Goal: Information Seeking & Learning: Learn about a topic

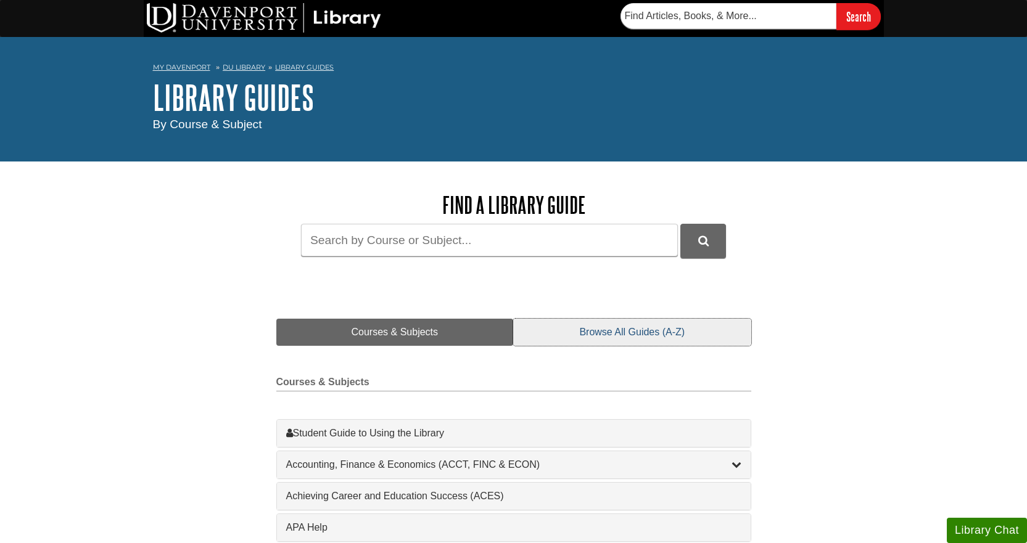
drag, startPoint x: 610, startPoint y: 335, endPoint x: 603, endPoint y: 340, distance: 9.2
click at [610, 337] on link "Browse All Guides (A-Z)" at bounding box center [631, 332] width 237 height 27
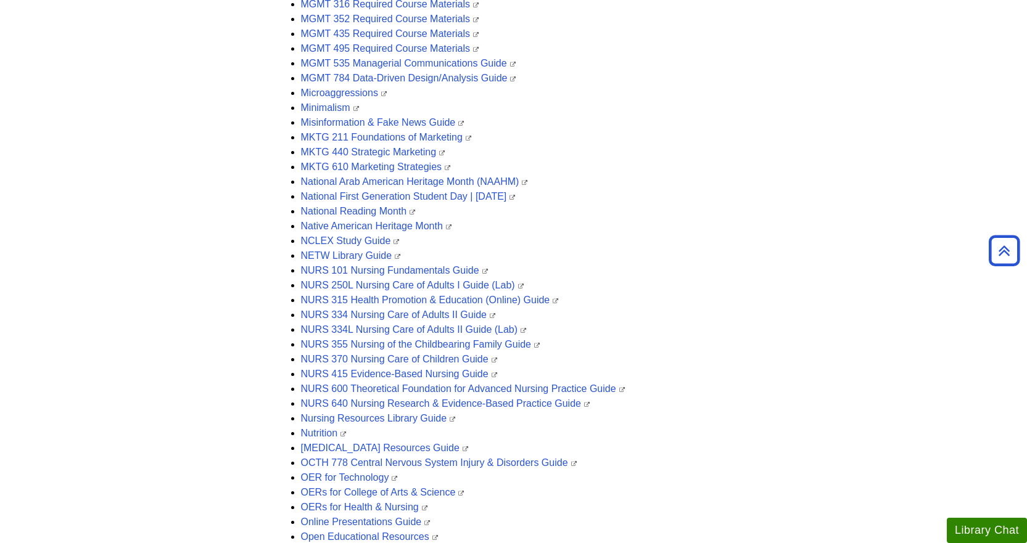
scroll to position [2405, 0]
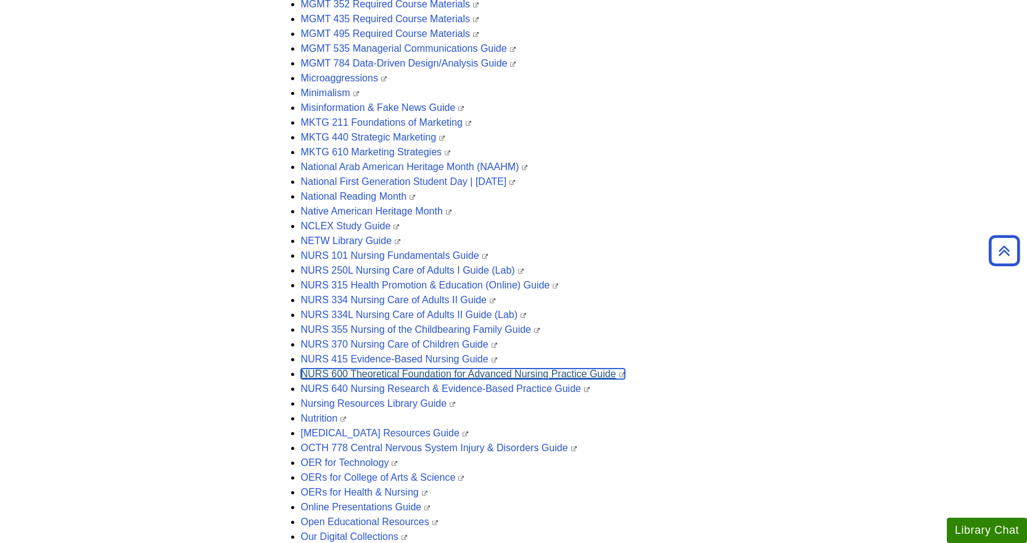
click at [601, 372] on link "NURS 600 Theoretical Foundation for Advanced Nursing Practice Guide" at bounding box center [463, 374] width 324 height 10
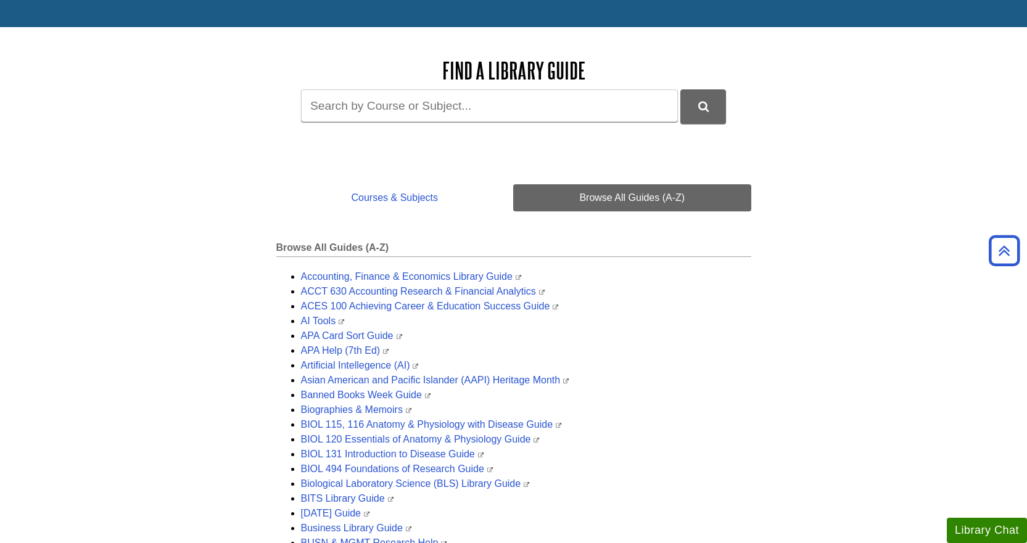
scroll to position [0, 0]
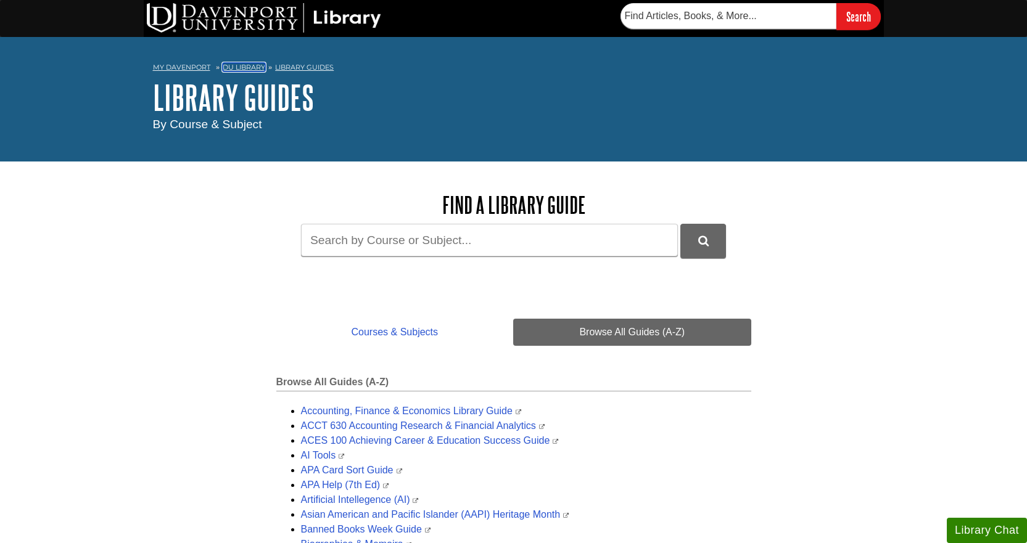
click at [253, 67] on link "DU Library" at bounding box center [244, 67] width 43 height 9
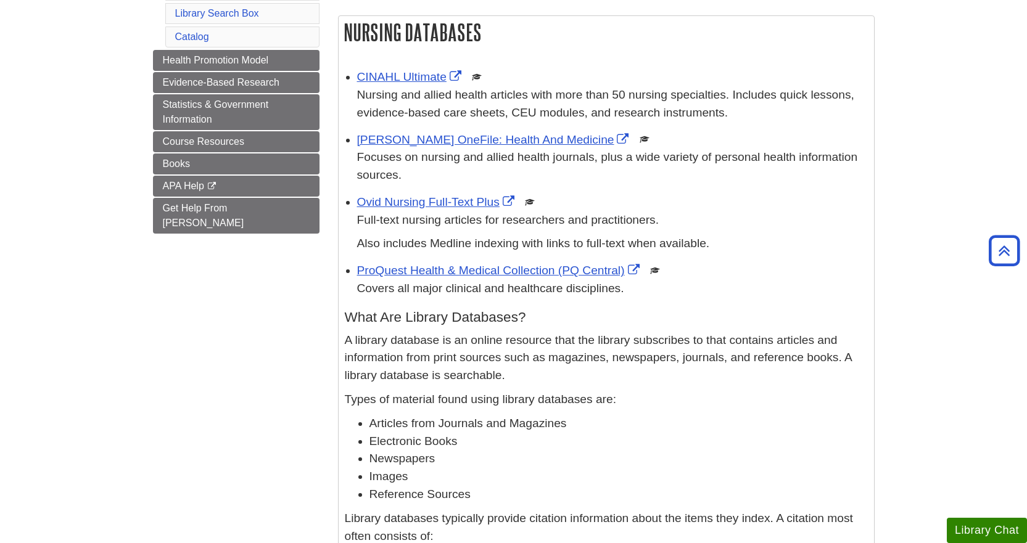
scroll to position [144, 0]
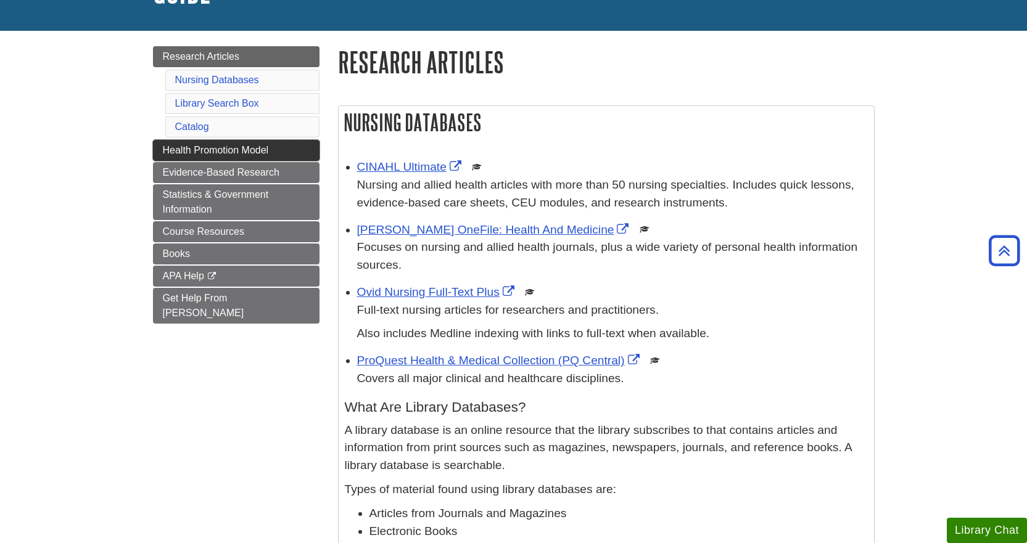
click at [247, 146] on span "Health Promotion Model" at bounding box center [216, 150] width 106 height 10
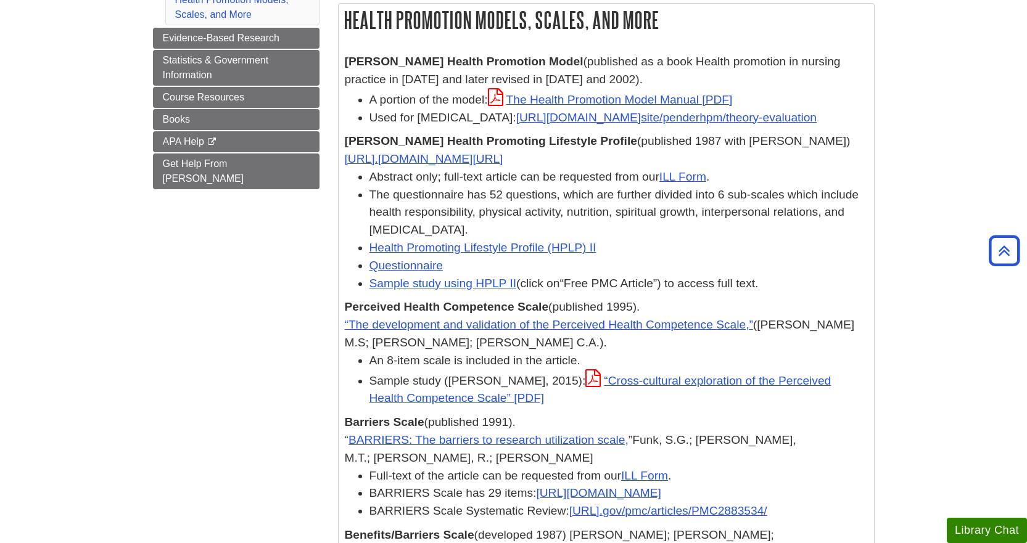
scroll to position [62, 0]
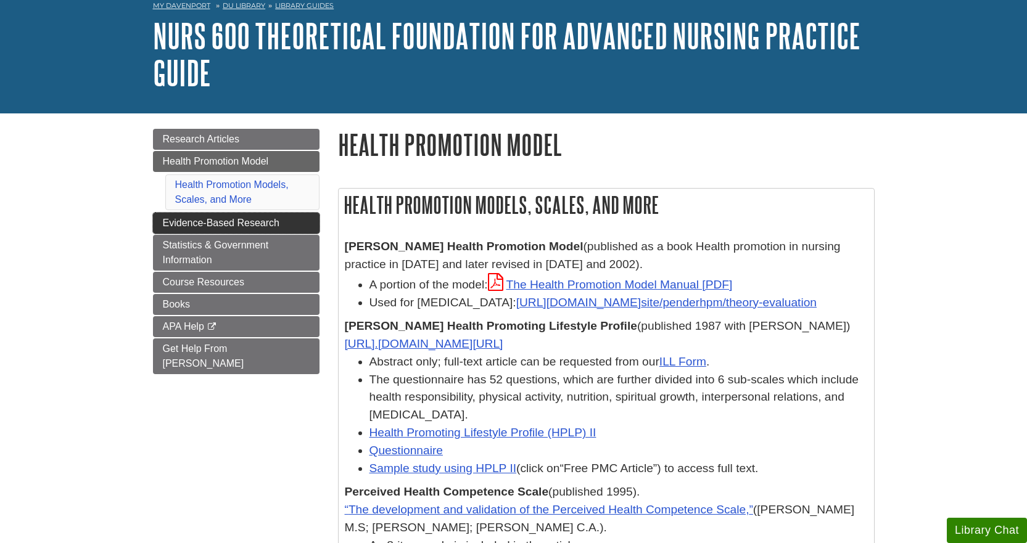
click at [213, 221] on span "Evidence-Based Research" at bounding box center [221, 223] width 117 height 10
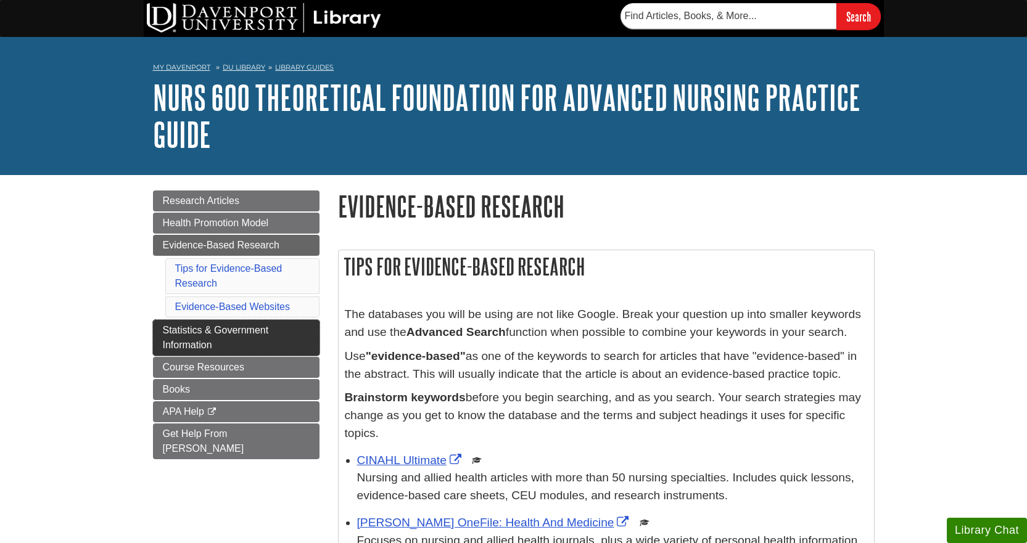
click at [200, 327] on span "Statistics & Government Information" at bounding box center [216, 337] width 106 height 25
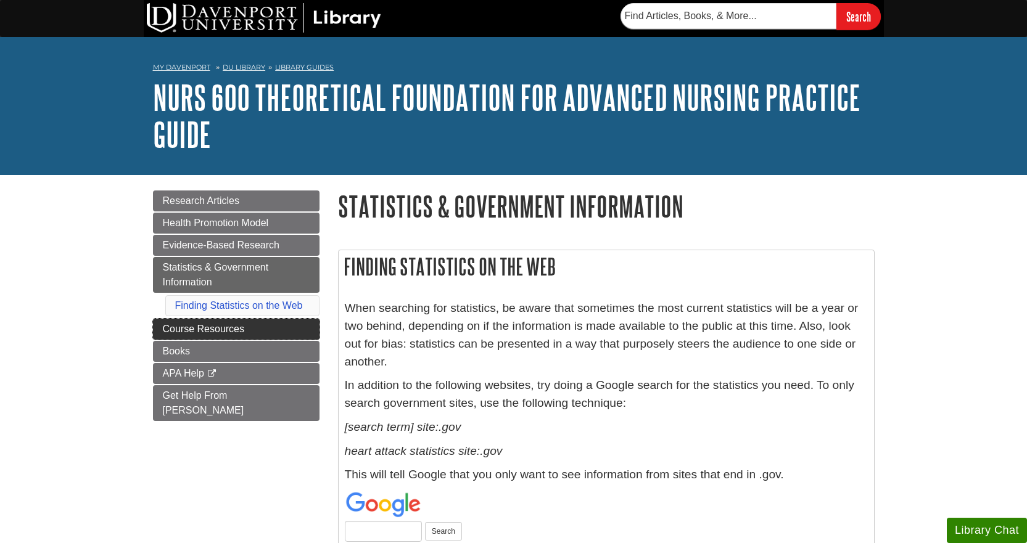
click at [223, 331] on span "Course Resources" at bounding box center [204, 329] width 82 height 10
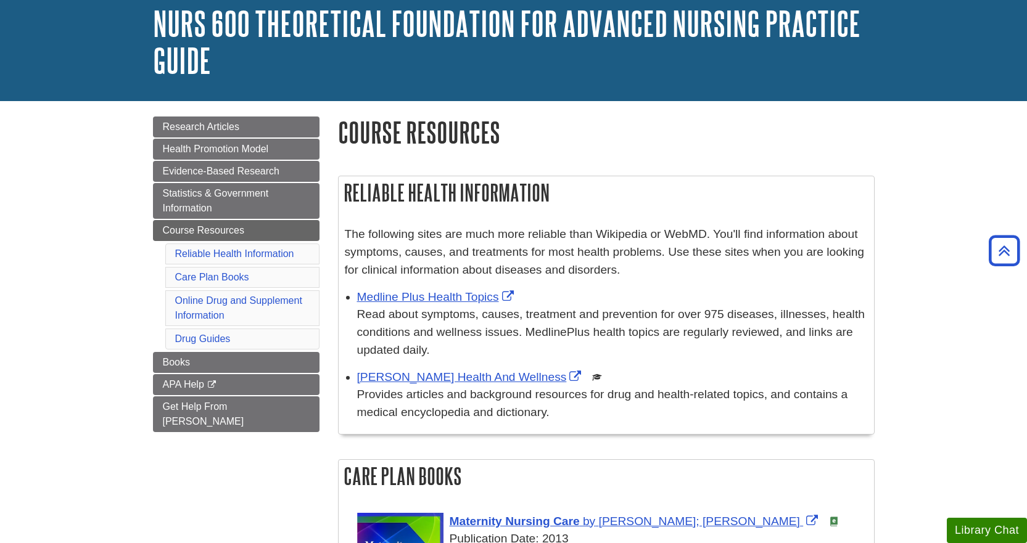
scroll to position [62, 0]
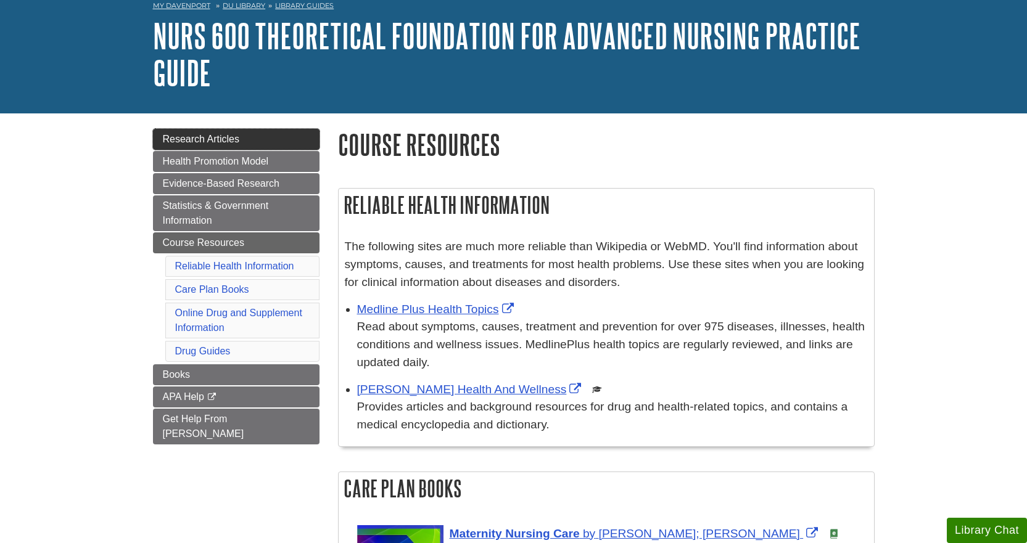
click at [218, 146] on link "Research Articles" at bounding box center [236, 139] width 166 height 21
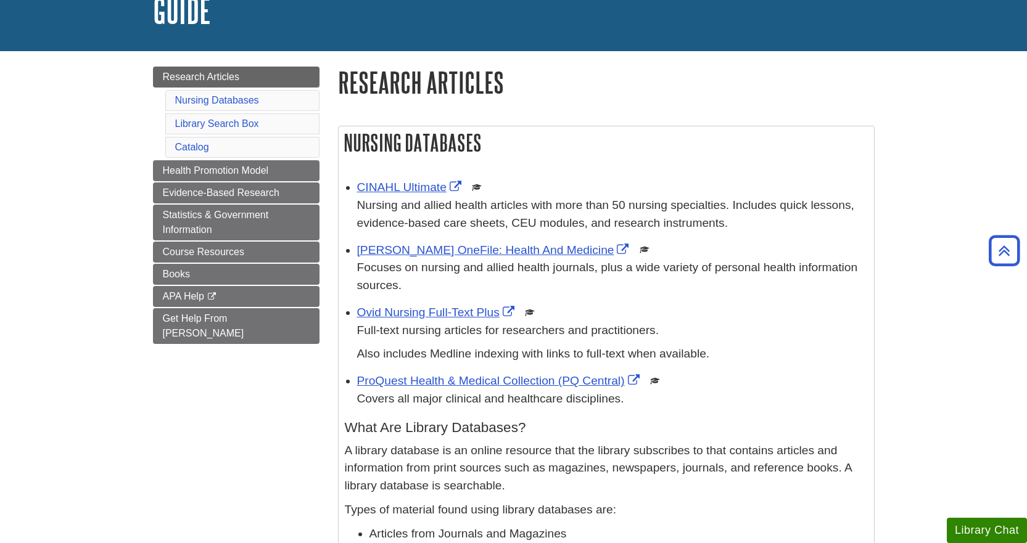
scroll to position [123, 0]
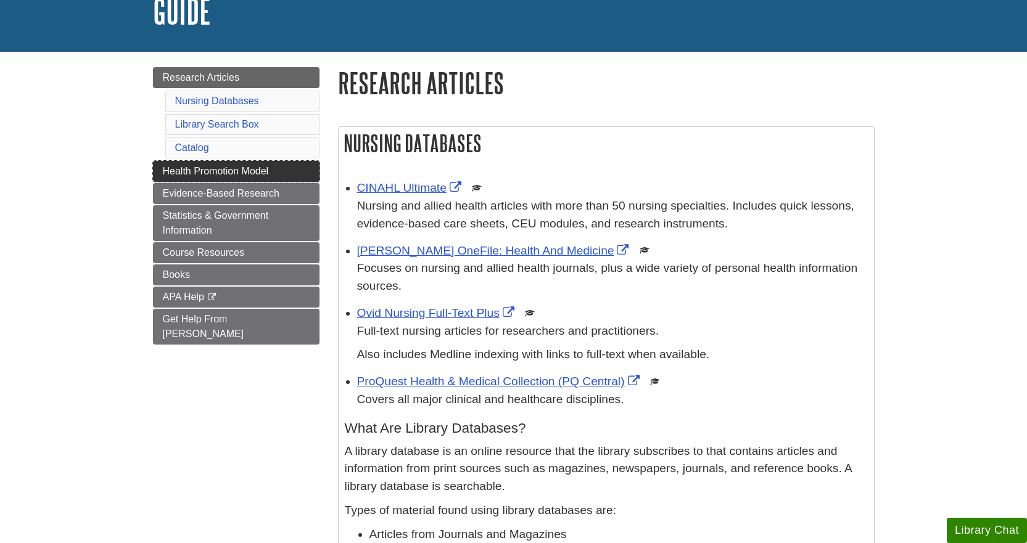
click at [213, 168] on span "Health Promotion Model" at bounding box center [216, 171] width 106 height 10
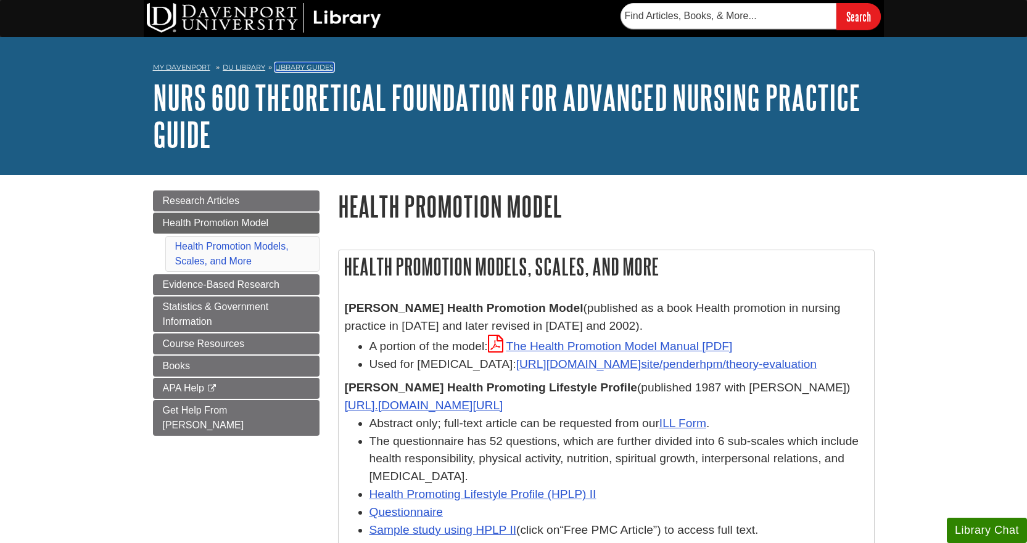
click at [304, 66] on link "Library Guides" at bounding box center [304, 67] width 59 height 9
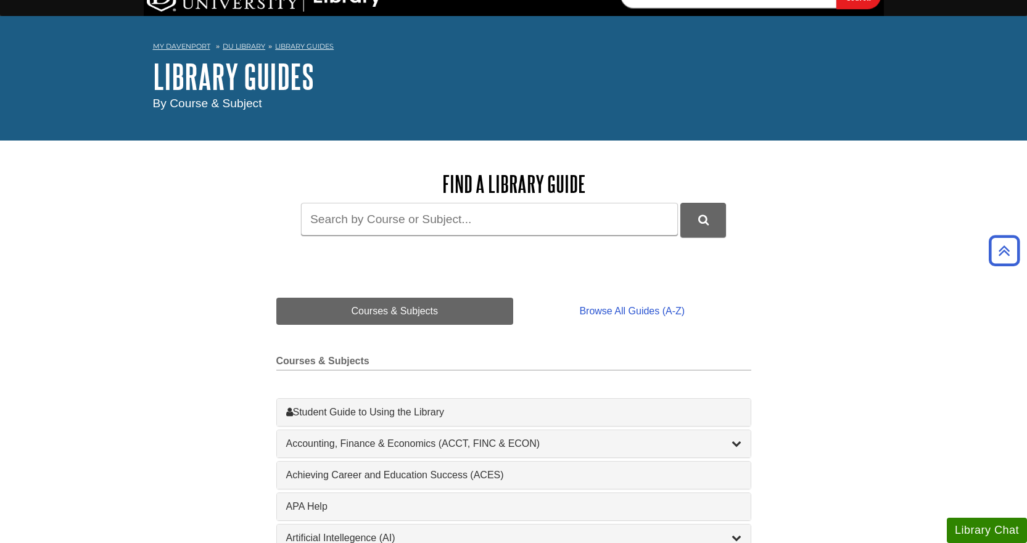
scroll to position [11, 0]
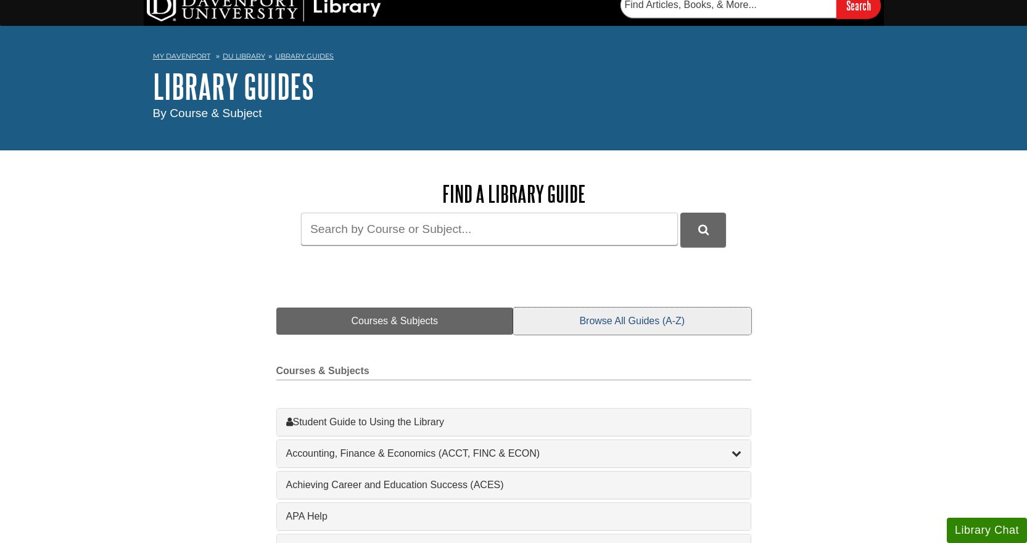
click at [643, 326] on link "Browse All Guides (A-Z)" at bounding box center [631, 321] width 237 height 27
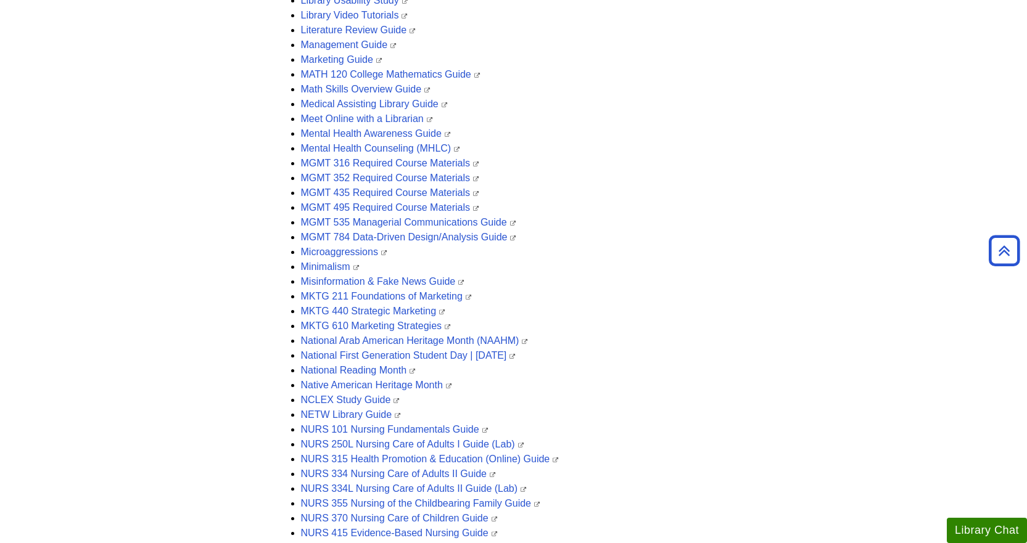
scroll to position [2478, 0]
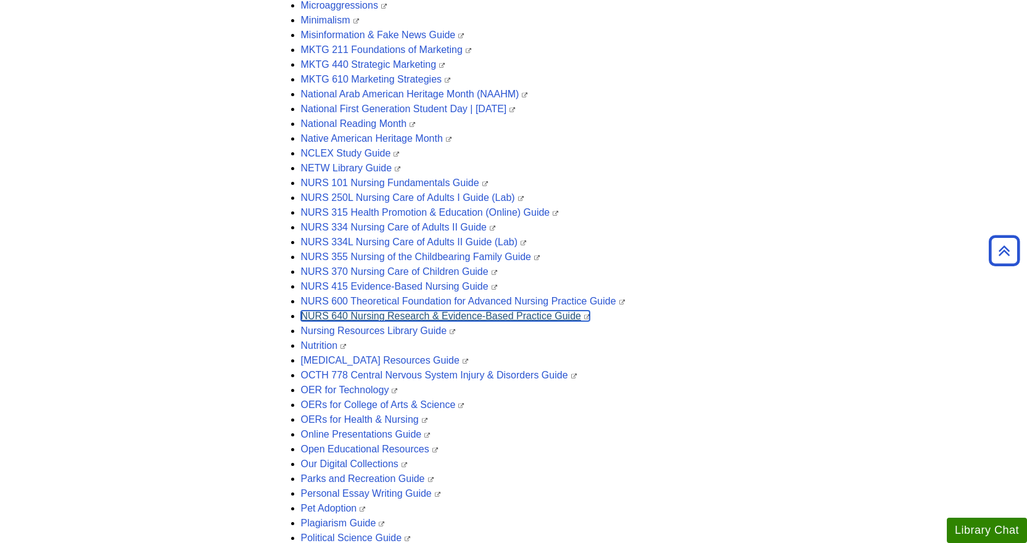
click at [527, 315] on link "NURS 640 Nursing Research & Evidence-Based Practice Guide" at bounding box center [445, 316] width 289 height 10
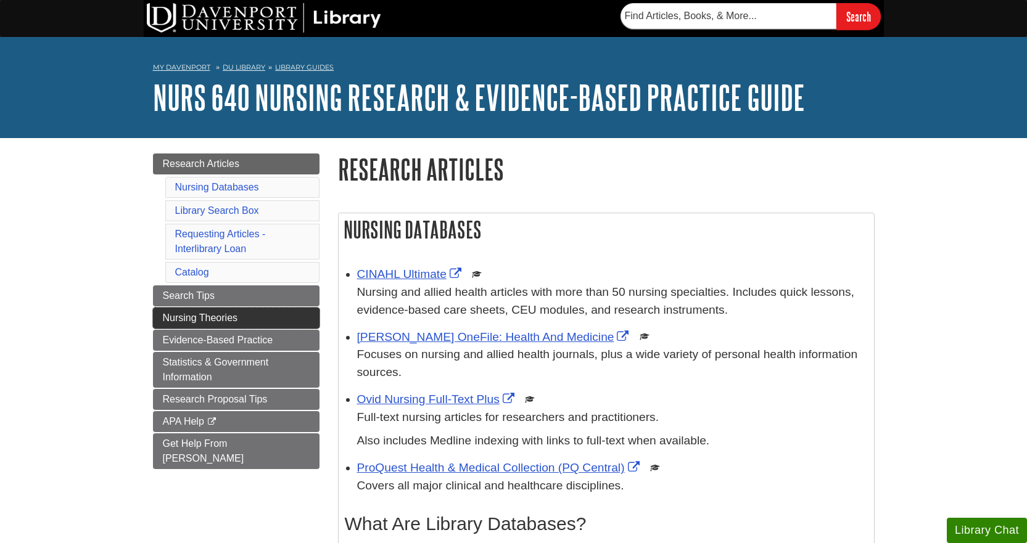
click at [234, 317] on span "Nursing Theories" at bounding box center [200, 318] width 75 height 10
